Goal: Transaction & Acquisition: Obtain resource

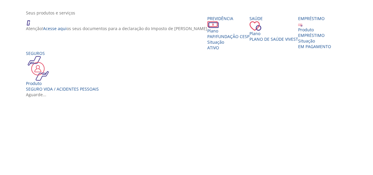
scroll to position [118, 0]
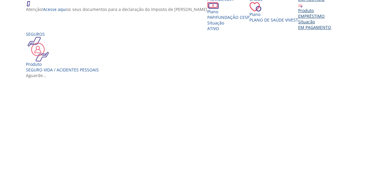
click at [298, 19] on div "EMPRÉSTIMO" at bounding box center [314, 16] width 33 height 6
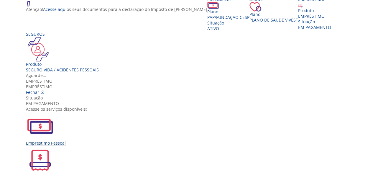
click at [92, 112] on div "Empréstimo Pessoal" at bounding box center [189, 129] width 326 height 34
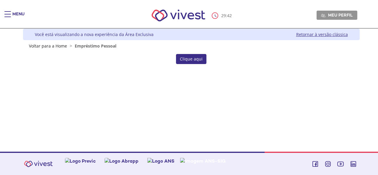
click at [194, 61] on link "Clique aqui" at bounding box center [191, 59] width 30 height 10
click at [193, 58] on link "Clique aqui" at bounding box center [191, 59] width 30 height 10
click at [184, 56] on link "Clique aqui" at bounding box center [191, 59] width 30 height 10
click at [11, 16] on div "Main header" at bounding box center [7, 17] width 6 height 12
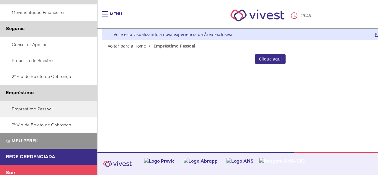
scroll to position [157, 0]
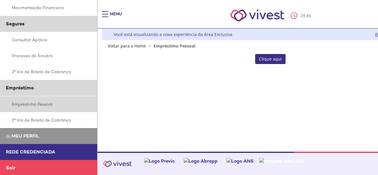
click at [36, 102] on link "Empréstimo Pessoal" at bounding box center [48, 104] width 97 height 16
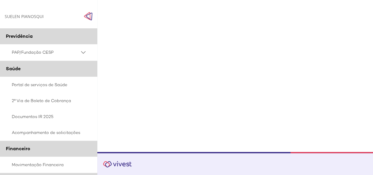
scroll to position [39, 0]
